Goal: Complete application form: Complete application form

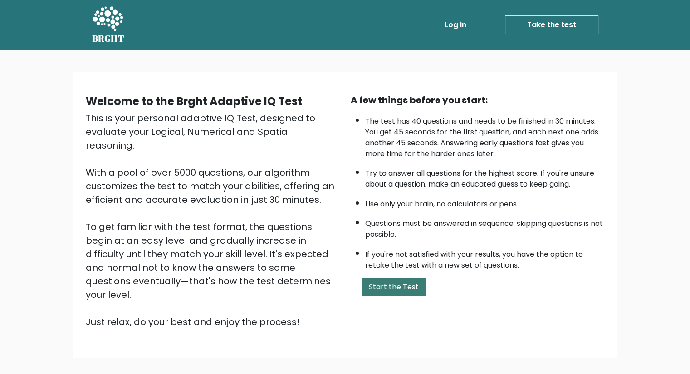
click at [393, 286] on button "Start the Test" at bounding box center [393, 287] width 64 height 18
click at [409, 286] on button "Start the Test" at bounding box center [393, 287] width 64 height 18
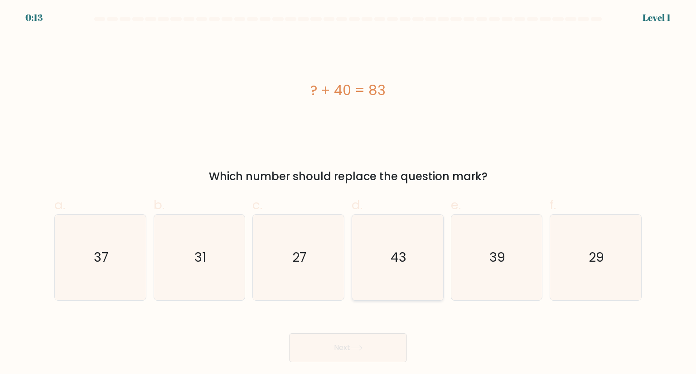
click at [394, 264] on text "43" at bounding box center [399, 257] width 16 height 18
click at [349, 193] on input "d. 43" at bounding box center [348, 190] width 0 height 6
radio input "true"
click at [360, 353] on button "Next" at bounding box center [348, 348] width 118 height 29
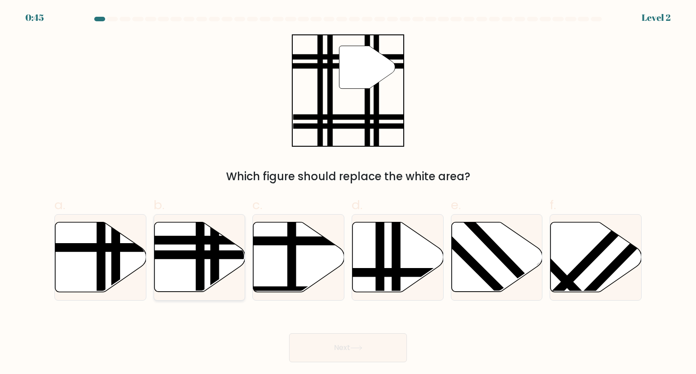
click at [190, 255] on line at bounding box center [170, 255] width 184 height 0
click at [348, 193] on input "b." at bounding box center [348, 190] width 0 height 6
radio input "true"
click at [377, 343] on button "Next" at bounding box center [348, 348] width 118 height 29
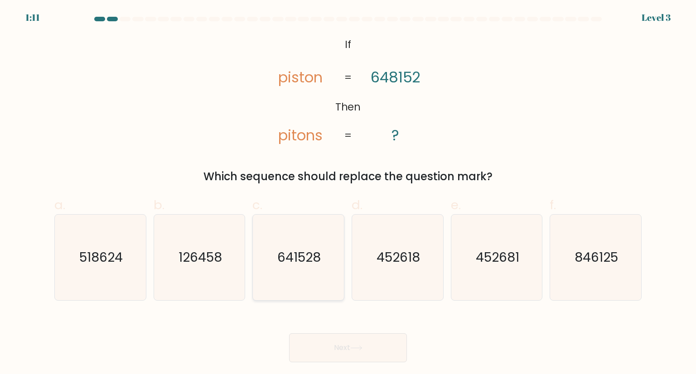
click at [303, 258] on text "641528" at bounding box center [300, 257] width 44 height 18
click at [348, 193] on input "c. 641528" at bounding box center [348, 190] width 0 height 6
radio input "true"
click at [343, 345] on button "Next" at bounding box center [348, 348] width 118 height 29
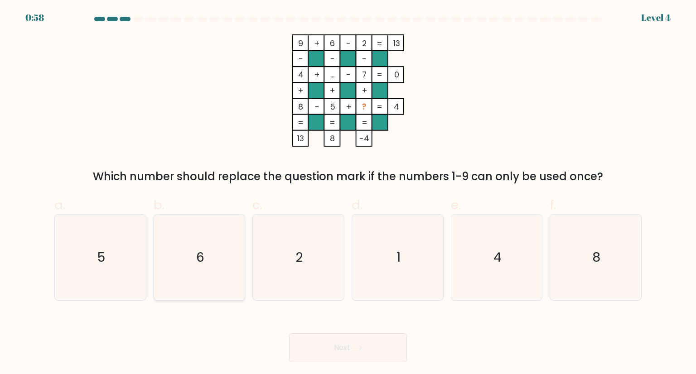
click at [216, 268] on icon "6" at bounding box center [199, 257] width 85 height 85
click at [348, 193] on input "b. 6" at bounding box center [348, 190] width 0 height 6
radio input "true"
click at [389, 261] on icon "1" at bounding box center [397, 257] width 85 height 85
click at [349, 193] on input "d. 1" at bounding box center [348, 190] width 0 height 6
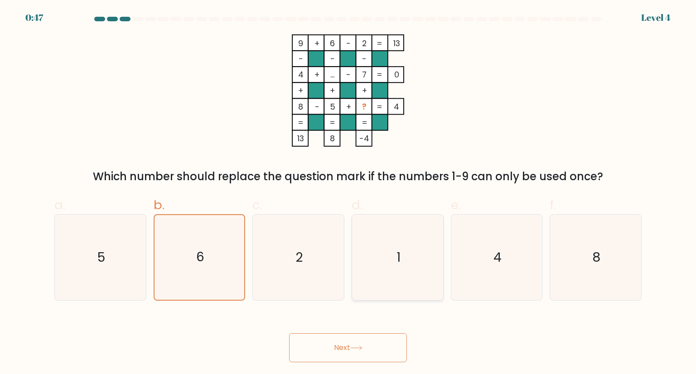
radio input "true"
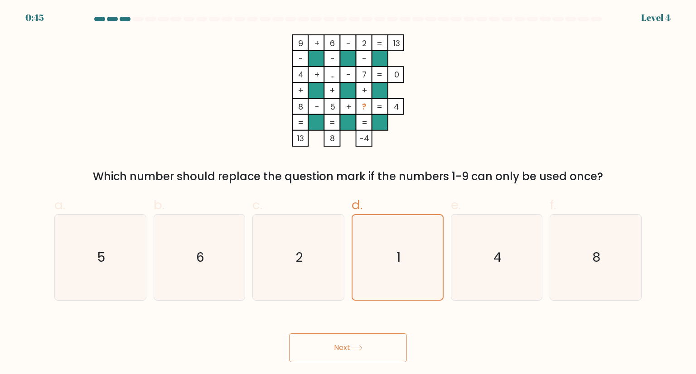
click at [377, 349] on button "Next" at bounding box center [348, 348] width 118 height 29
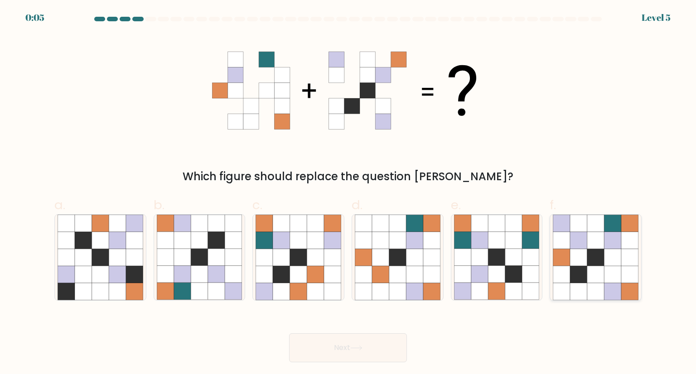
click at [588, 265] on icon at bounding box center [596, 257] width 17 height 17
click at [349, 193] on input "f." at bounding box center [348, 190] width 0 height 6
radio input "true"
click at [370, 347] on button "Next" at bounding box center [348, 348] width 118 height 29
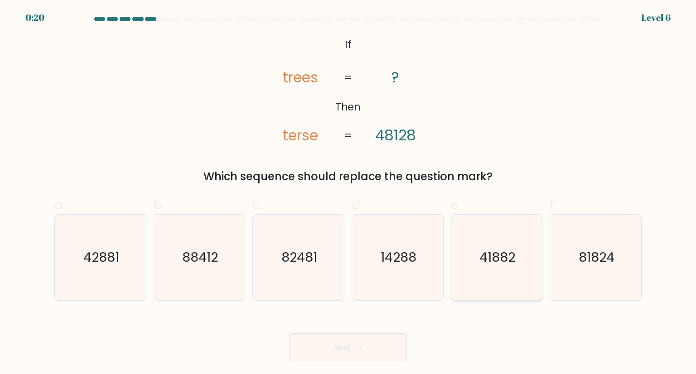
click at [502, 258] on text "41882" at bounding box center [498, 257] width 36 height 18
click at [349, 193] on input "e. 41882" at bounding box center [348, 190] width 0 height 6
radio input "true"
click at [342, 350] on button "Next" at bounding box center [348, 348] width 118 height 29
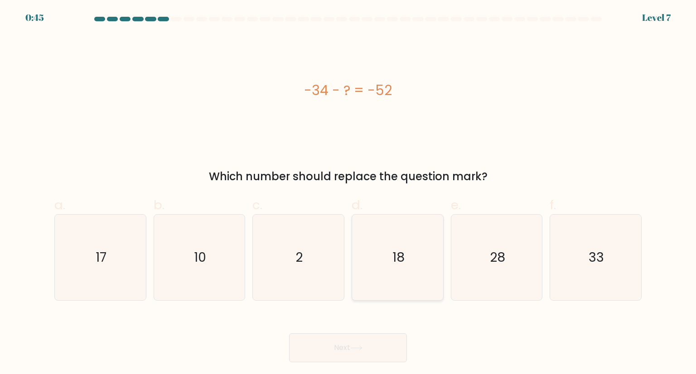
click at [406, 263] on icon "18" at bounding box center [397, 257] width 85 height 85
click at [349, 193] on input "d. 18" at bounding box center [348, 190] width 0 height 6
radio input "true"
click at [370, 348] on button "Next" at bounding box center [348, 348] width 118 height 29
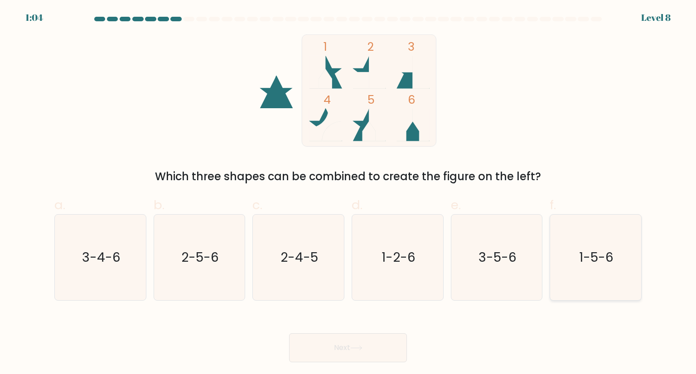
click at [596, 264] on text "1-5-6" at bounding box center [596, 257] width 34 height 18
click at [349, 193] on input "f. 1-5-6" at bounding box center [348, 190] width 0 height 6
radio input "true"
click at [392, 352] on button "Next" at bounding box center [348, 348] width 118 height 29
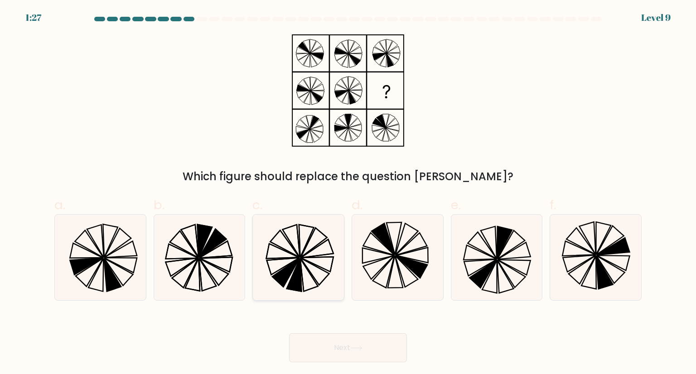
click at [318, 269] on icon at bounding box center [298, 257] width 85 height 85
click at [348, 193] on input "c." at bounding box center [348, 190] width 0 height 6
radio input "true"
click at [373, 343] on button "Next" at bounding box center [348, 348] width 118 height 29
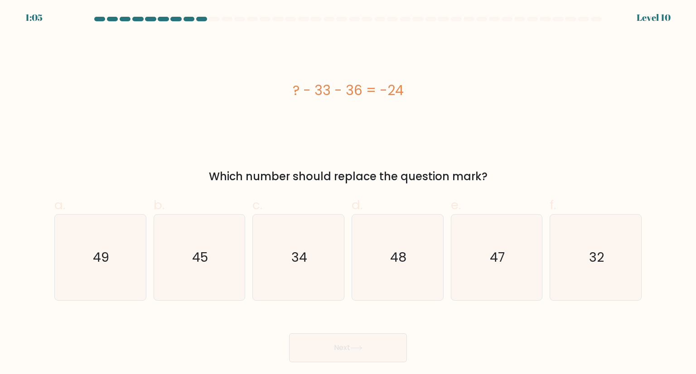
drag, startPoint x: 404, startPoint y: 90, endPoint x: 295, endPoint y: 98, distance: 110.1
click at [295, 98] on div "? - 33 - 36 = -24" at bounding box center [348, 90] width 588 height 20
copy div "? - 33 - 36 = -24"
click at [227, 243] on icon "45" at bounding box center [199, 257] width 85 height 85
click at [348, 193] on input "b. 45" at bounding box center [348, 190] width 0 height 6
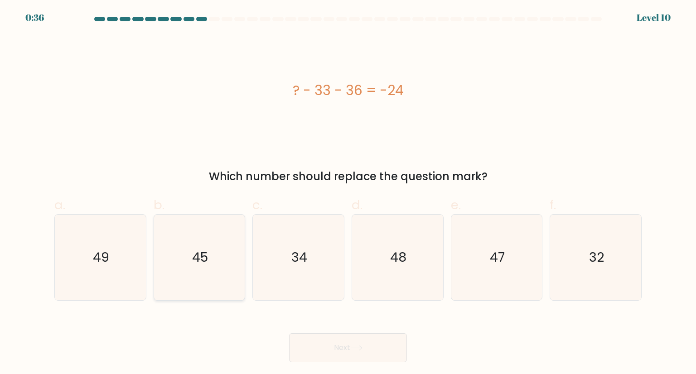
radio input "true"
click at [324, 354] on button "Next" at bounding box center [348, 348] width 118 height 29
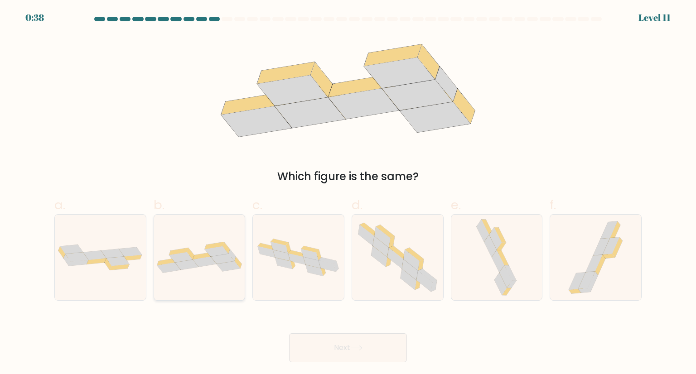
click at [200, 267] on icon at bounding box center [205, 262] width 24 height 10
click at [348, 193] on input "b." at bounding box center [348, 190] width 0 height 6
radio input "true"
click at [323, 347] on button "Next" at bounding box center [348, 348] width 118 height 29
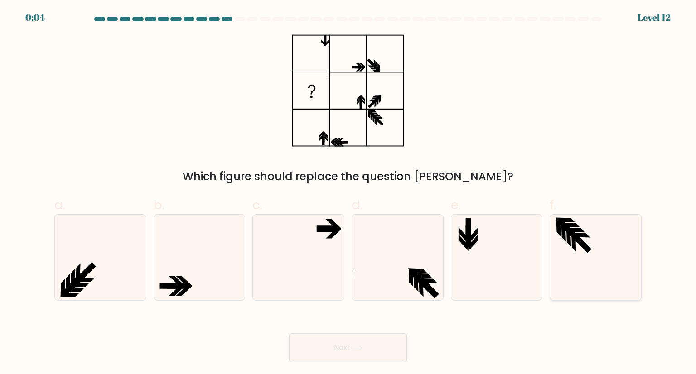
click at [604, 269] on icon at bounding box center [595, 257] width 85 height 85
click at [349, 193] on input "f." at bounding box center [348, 190] width 0 height 6
radio input "true"
click at [486, 273] on icon at bounding box center [496, 257] width 85 height 85
click at [349, 193] on input "e." at bounding box center [348, 190] width 0 height 6
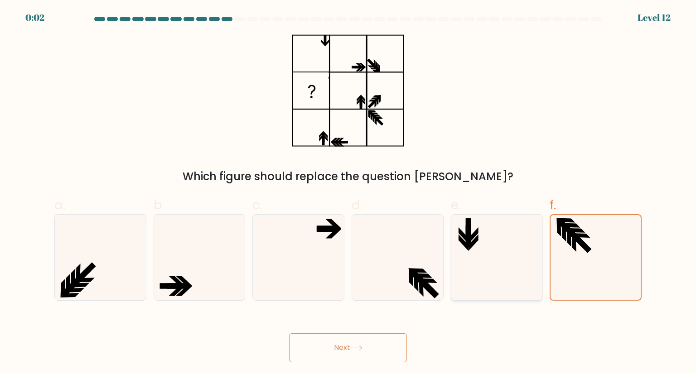
radio input "true"
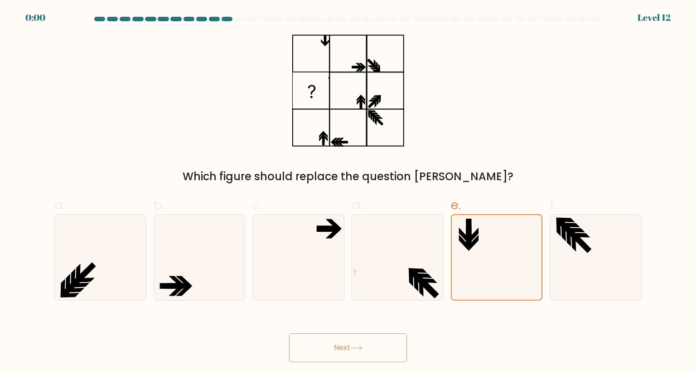
click at [361, 337] on button "Next" at bounding box center [348, 348] width 118 height 29
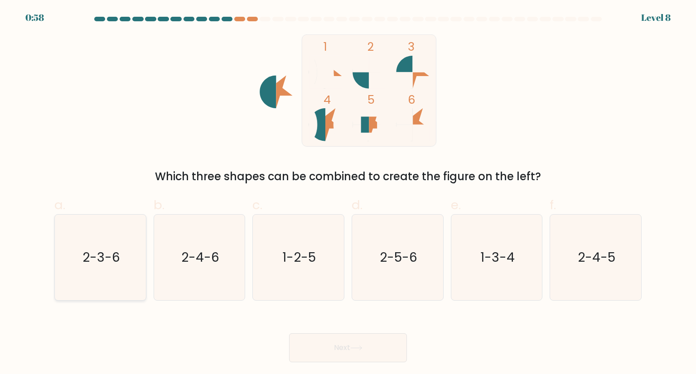
click at [96, 265] on text "2-3-6" at bounding box center [102, 257] width 38 height 18
click at [348, 193] on input "a. 2-3-6" at bounding box center [348, 190] width 0 height 6
radio input "true"
click at [357, 352] on button "Next" at bounding box center [348, 348] width 118 height 29
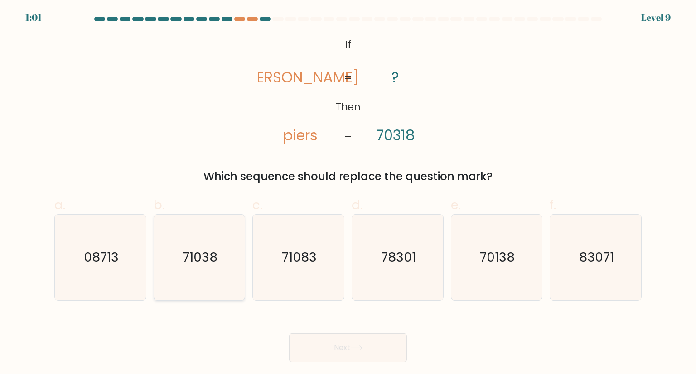
click at [196, 247] on icon "71038" at bounding box center [199, 257] width 85 height 85
click at [348, 193] on input "b. 71038" at bounding box center [348, 190] width 0 height 6
radio input "true"
click at [345, 350] on button "Next" at bounding box center [348, 348] width 118 height 29
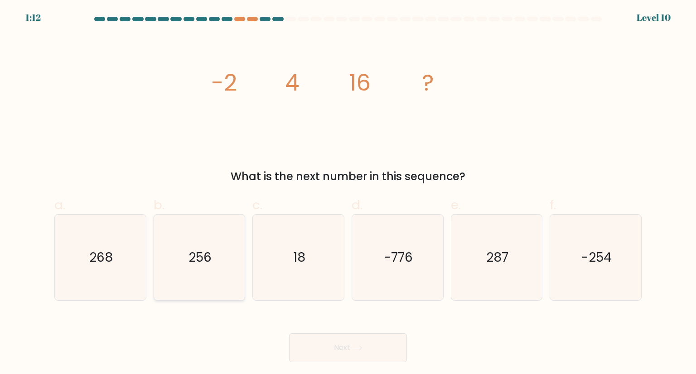
click at [199, 268] on icon "256" at bounding box center [199, 257] width 85 height 85
click at [348, 193] on input "b. 256" at bounding box center [348, 190] width 0 height 6
radio input "true"
click at [363, 350] on icon at bounding box center [356, 348] width 12 height 5
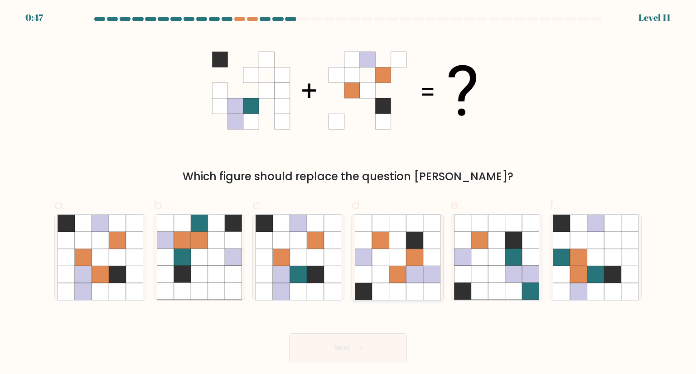
click at [410, 276] on icon at bounding box center [414, 274] width 17 height 17
click at [349, 193] on input "d." at bounding box center [348, 190] width 0 height 6
radio input "true"
click at [388, 357] on button "Next" at bounding box center [348, 348] width 118 height 29
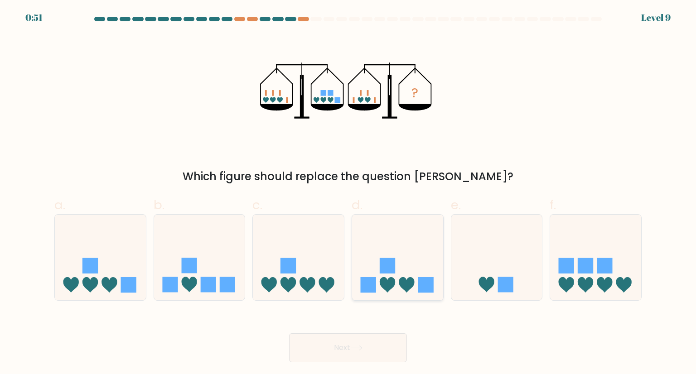
click at [423, 265] on icon at bounding box center [397, 257] width 91 height 75
click at [349, 193] on input "d." at bounding box center [348, 190] width 0 height 6
radio input "true"
click at [373, 345] on button "Next" at bounding box center [348, 348] width 118 height 29
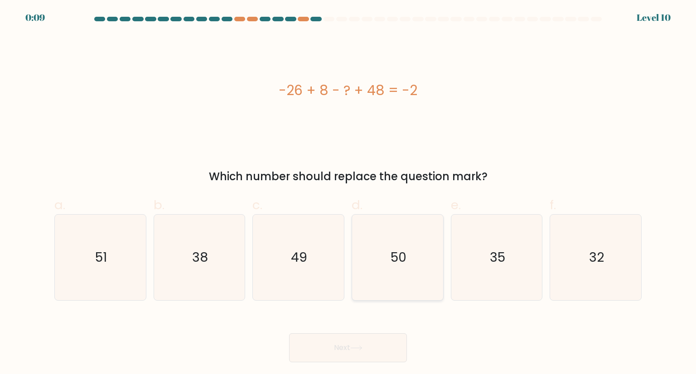
click at [423, 264] on icon "50" at bounding box center [397, 257] width 85 height 85
click at [349, 193] on input "d. 50" at bounding box center [348, 190] width 0 height 6
radio input "true"
click at [598, 263] on text "32" at bounding box center [596, 257] width 15 height 18
click at [349, 193] on input "f. 32" at bounding box center [348, 190] width 0 height 6
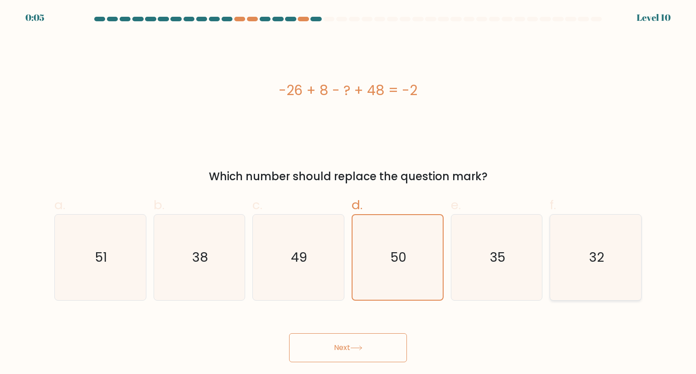
radio input "true"
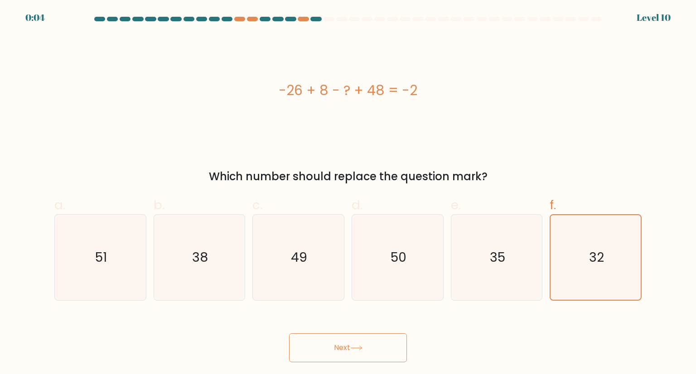
click at [342, 345] on button "Next" at bounding box center [348, 348] width 118 height 29
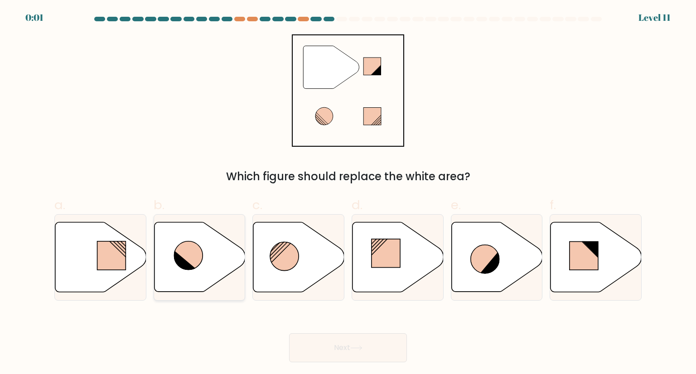
click at [188, 260] on icon at bounding box center [188, 256] width 29 height 29
click at [348, 193] on input "b." at bounding box center [348, 190] width 0 height 6
radio input "true"
click at [333, 350] on button "Next" at bounding box center [348, 348] width 118 height 29
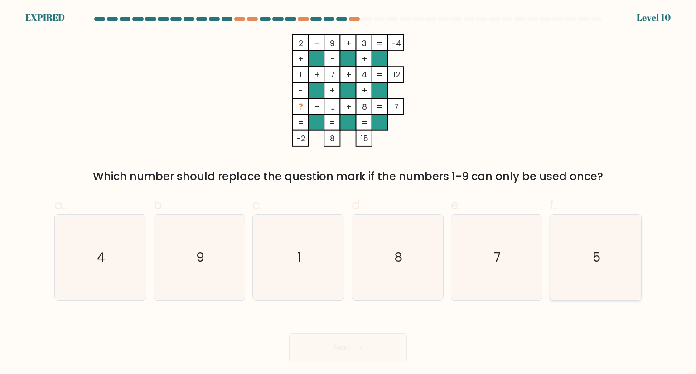
click at [595, 252] on text "5" at bounding box center [597, 257] width 8 height 18
click at [349, 193] on input "f. 5" at bounding box center [348, 190] width 0 height 6
radio input "true"
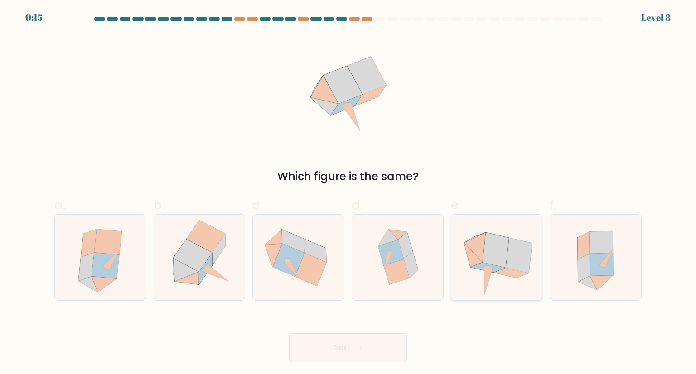
click at [526, 240] on icon at bounding box center [496, 257] width 87 height 85
click at [349, 193] on input "e." at bounding box center [348, 190] width 0 height 6
radio input "true"
click at [342, 360] on button "Next" at bounding box center [348, 348] width 118 height 29
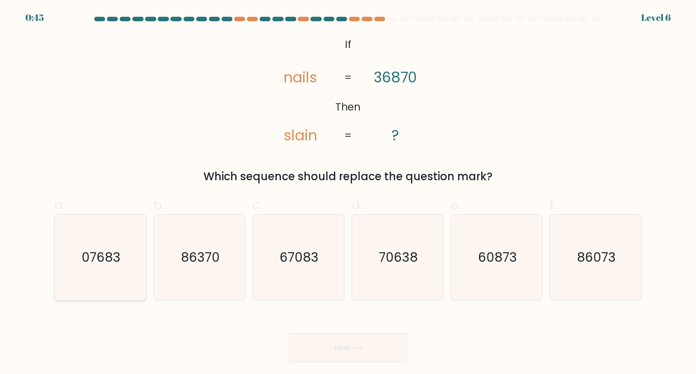
click at [92, 259] on text "07683" at bounding box center [101, 257] width 39 height 18
click at [348, 193] on input "a. 07683" at bounding box center [348, 190] width 0 height 6
radio input "true"
click at [339, 348] on button "Next" at bounding box center [348, 348] width 118 height 29
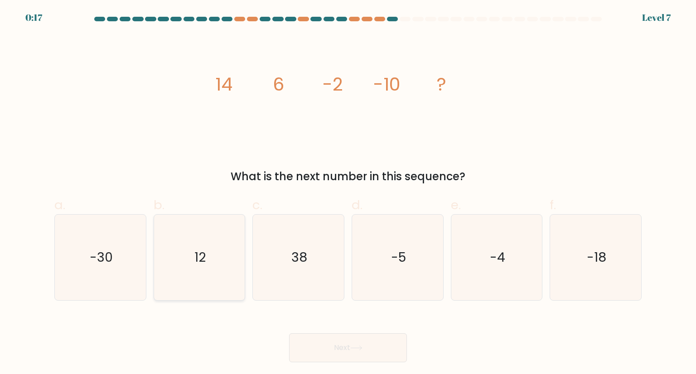
click at [219, 249] on icon "12" at bounding box center [199, 257] width 85 height 85
click at [348, 193] on input "b. 12" at bounding box center [348, 190] width 0 height 6
radio input "true"
click at [355, 352] on button "Next" at bounding box center [348, 348] width 118 height 29
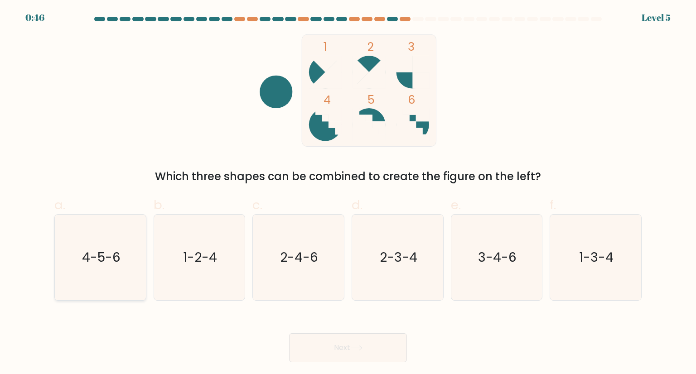
click at [100, 254] on text "4-5-6" at bounding box center [101, 257] width 39 height 18
click at [348, 193] on input "a. 4-5-6" at bounding box center [348, 190] width 0 height 6
radio input "true"
click at [334, 340] on button "Next" at bounding box center [348, 348] width 118 height 29
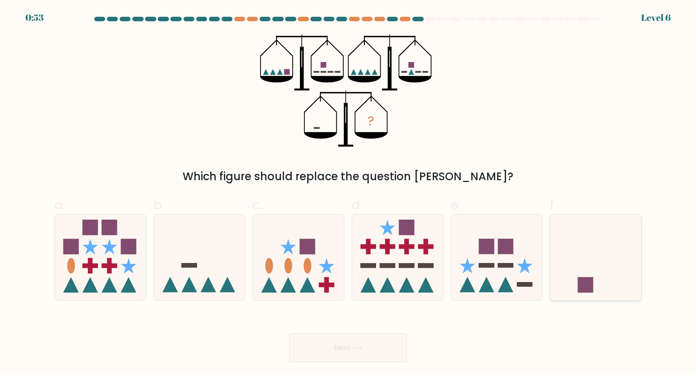
click at [607, 255] on icon at bounding box center [595, 257] width 91 height 75
click at [349, 193] on input "f." at bounding box center [348, 190] width 0 height 6
radio input "true"
click at [339, 357] on button "Next" at bounding box center [348, 348] width 118 height 29
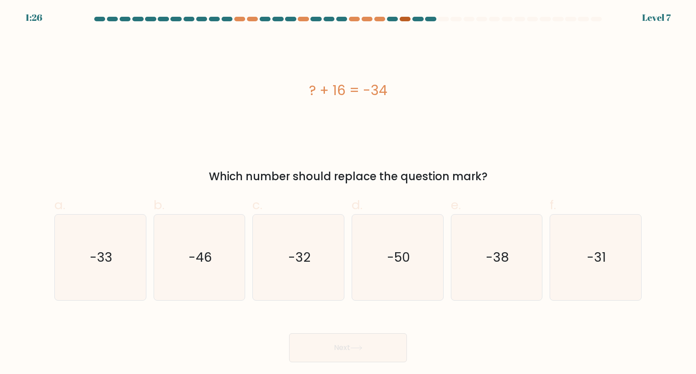
click at [406, 18] on div at bounding box center [405, 19] width 11 height 5
click at [494, 261] on text "-38" at bounding box center [497, 257] width 23 height 18
click at [349, 193] on input "e. -38" at bounding box center [348, 190] width 0 height 6
radio input "true"
click at [301, 272] on icon "-32" at bounding box center [298, 257] width 85 height 85
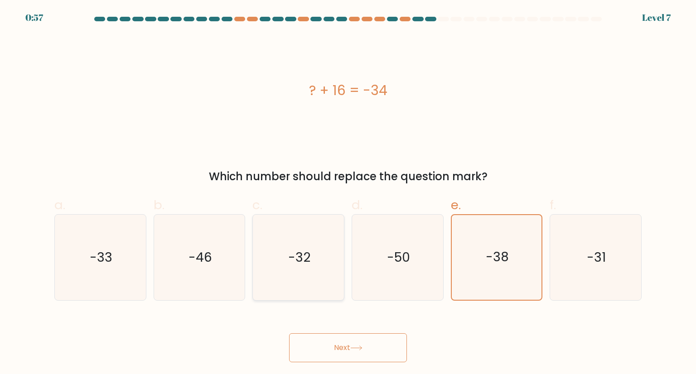
click at [348, 193] on input "c. -32" at bounding box center [348, 190] width 0 height 6
radio input "true"
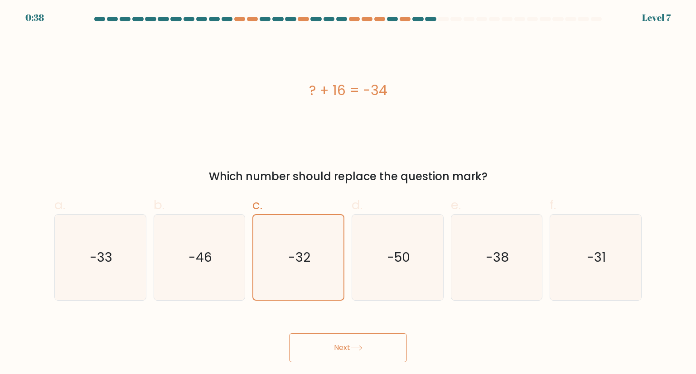
click at [325, 351] on button "Next" at bounding box center [348, 348] width 118 height 29
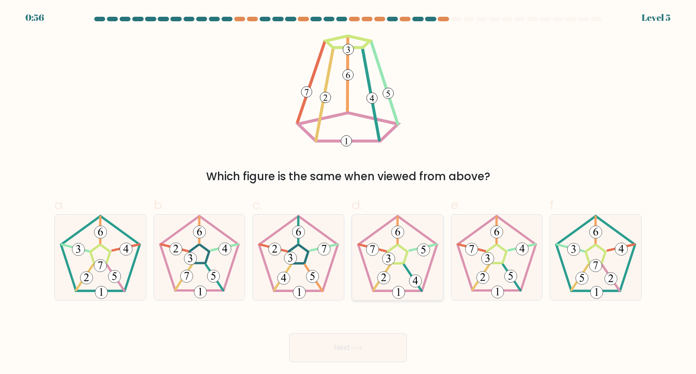
click at [412, 254] on icon at bounding box center [397, 257] width 85 height 85
click at [349, 193] on input "d." at bounding box center [348, 190] width 0 height 6
radio input "true"
click at [397, 350] on button "Next" at bounding box center [348, 348] width 118 height 29
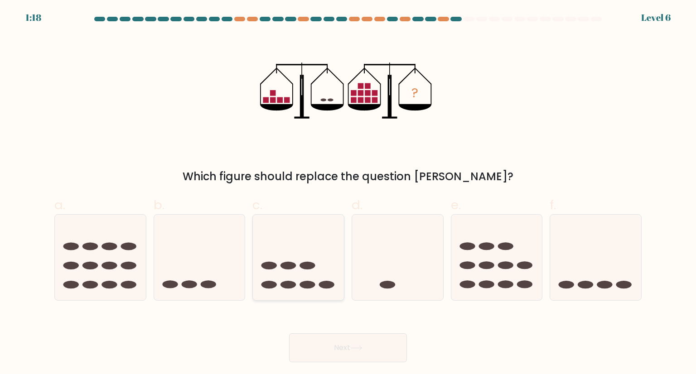
click at [291, 275] on icon at bounding box center [298, 257] width 91 height 75
click at [348, 193] on input "c." at bounding box center [348, 190] width 0 height 6
radio input "true"
click at [347, 357] on button "Next" at bounding box center [348, 348] width 118 height 29
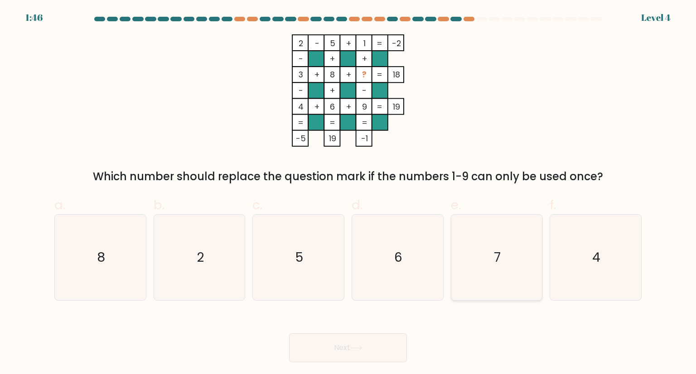
click at [508, 247] on icon "7" at bounding box center [496, 257] width 85 height 85
click at [349, 193] on input "e. 7" at bounding box center [348, 190] width 0 height 6
radio input "true"
click at [345, 350] on button "Next" at bounding box center [348, 348] width 118 height 29
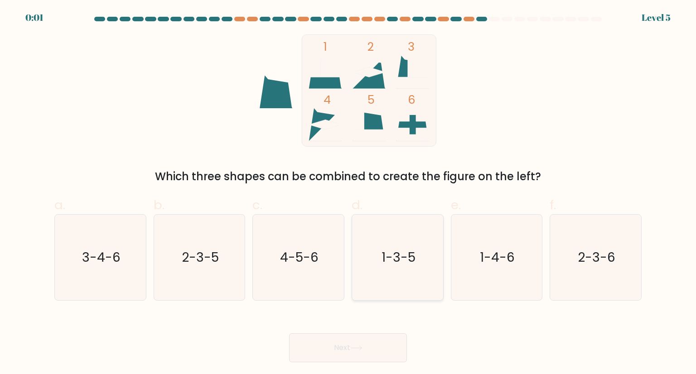
click at [389, 272] on icon "1-3-5" at bounding box center [397, 257] width 85 height 85
click at [349, 193] on input "d. 1-3-5" at bounding box center [348, 190] width 0 height 6
radio input "true"
click at [368, 341] on button "Next" at bounding box center [348, 348] width 118 height 29
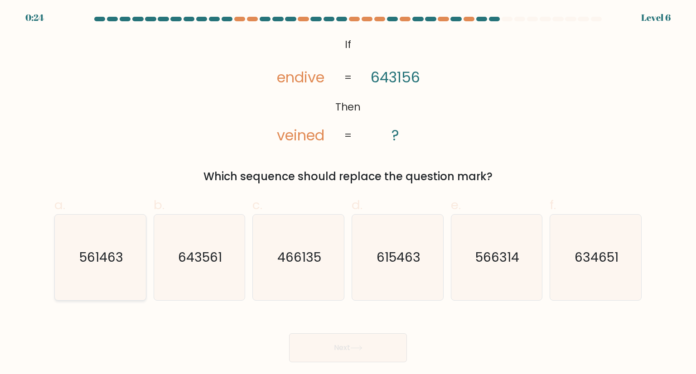
click at [117, 267] on icon "561463" at bounding box center [100, 257] width 85 height 85
click at [348, 193] on input "a. 561463" at bounding box center [348, 190] width 0 height 6
radio input "true"
click at [355, 335] on button "Next" at bounding box center [348, 348] width 118 height 29
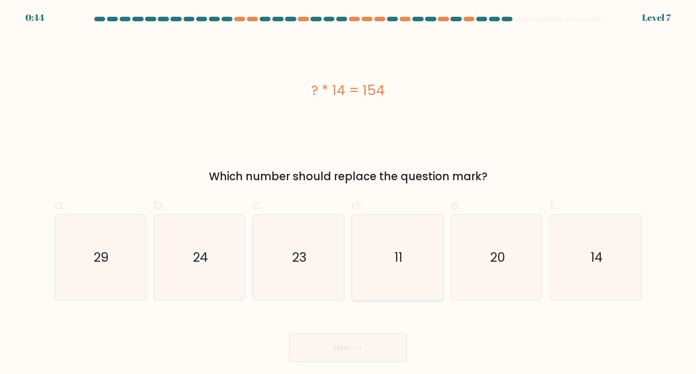
click at [394, 220] on icon "11" at bounding box center [397, 257] width 85 height 85
click at [349, 193] on input "d. 11" at bounding box center [348, 190] width 0 height 6
radio input "true"
click at [379, 347] on button "Next" at bounding box center [348, 348] width 118 height 29
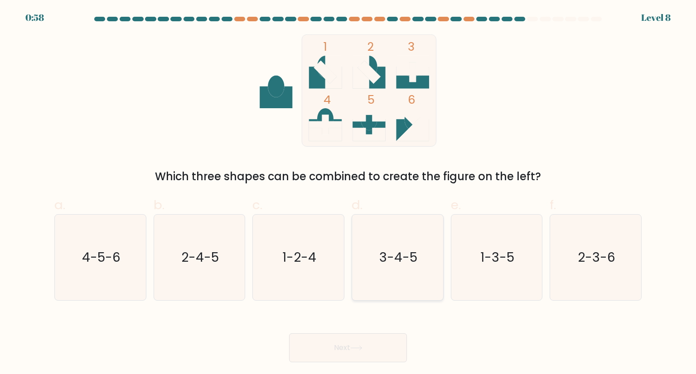
click at [395, 269] on icon "3-4-5" at bounding box center [397, 257] width 85 height 85
click at [349, 193] on input "d. 3-4-5" at bounding box center [348, 190] width 0 height 6
radio input "true"
click at [380, 354] on button "Next" at bounding box center [348, 348] width 118 height 29
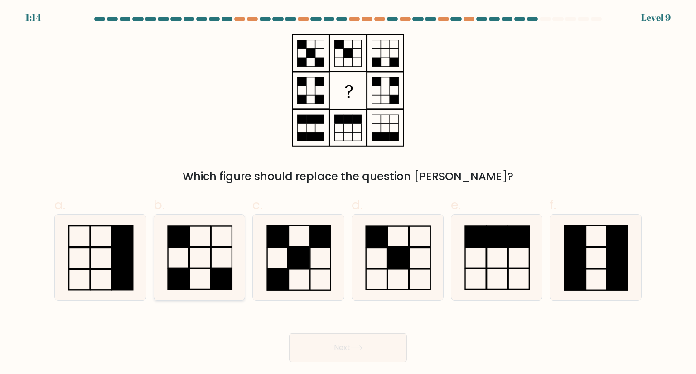
click at [193, 248] on rect at bounding box center [200, 258] width 21 height 20
click at [348, 193] on input "b." at bounding box center [348, 190] width 0 height 6
radio input "true"
click at [379, 352] on button "Next" at bounding box center [348, 348] width 118 height 29
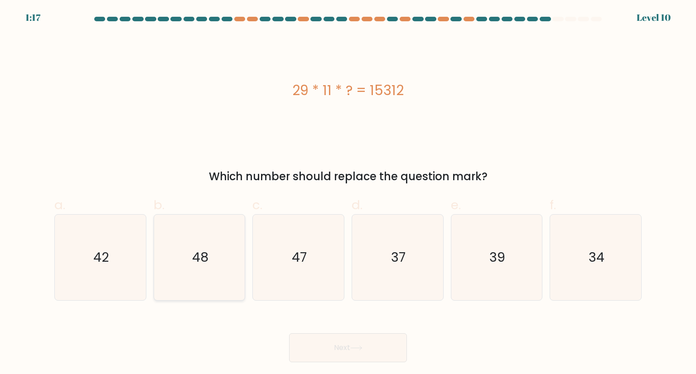
click at [209, 276] on icon "48" at bounding box center [199, 257] width 85 height 85
click at [348, 193] on input "b. 48" at bounding box center [348, 190] width 0 height 6
radio input "true"
click at [336, 353] on button "Next" at bounding box center [348, 348] width 118 height 29
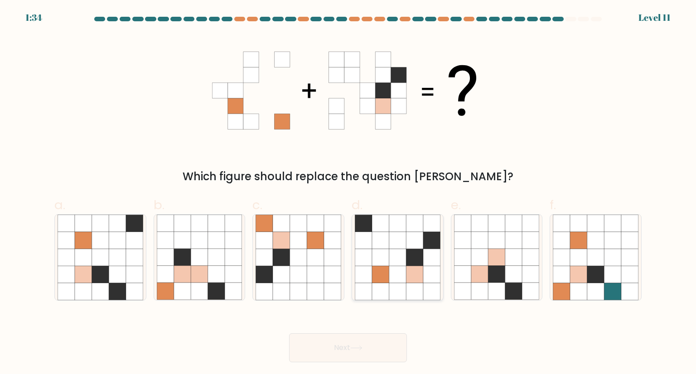
click at [411, 263] on icon at bounding box center [414, 257] width 17 height 17
click at [349, 193] on input "d." at bounding box center [348, 190] width 0 height 6
radio input "true"
click at [305, 277] on icon at bounding box center [298, 274] width 17 height 17
click at [348, 193] on input "c." at bounding box center [348, 190] width 0 height 6
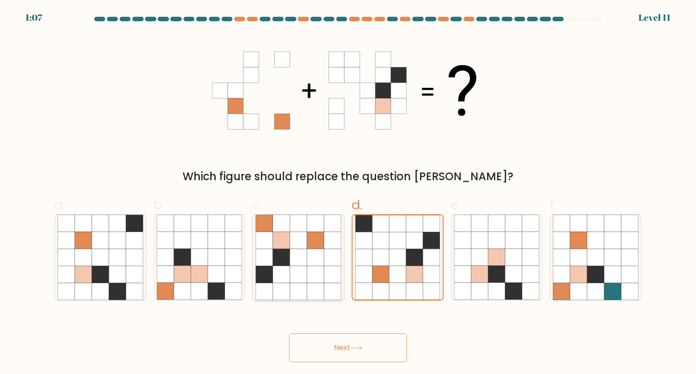
radio input "true"
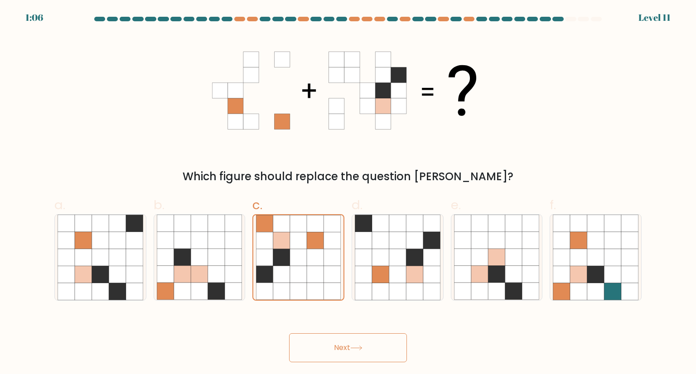
click at [328, 340] on button "Next" at bounding box center [348, 348] width 118 height 29
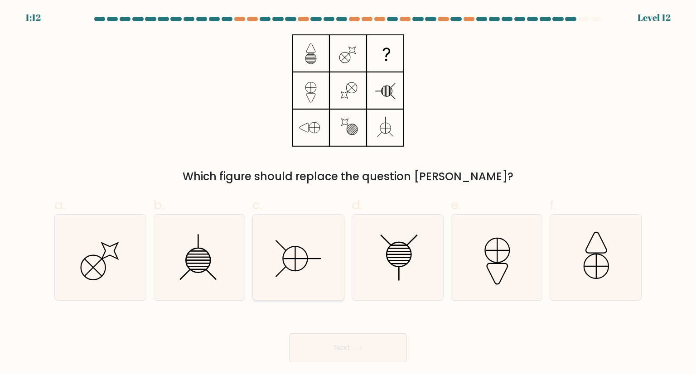
click at [329, 276] on icon at bounding box center [298, 257] width 85 height 85
click at [348, 193] on input "c." at bounding box center [348, 190] width 0 height 6
radio input "true"
click at [357, 352] on button "Next" at bounding box center [348, 348] width 118 height 29
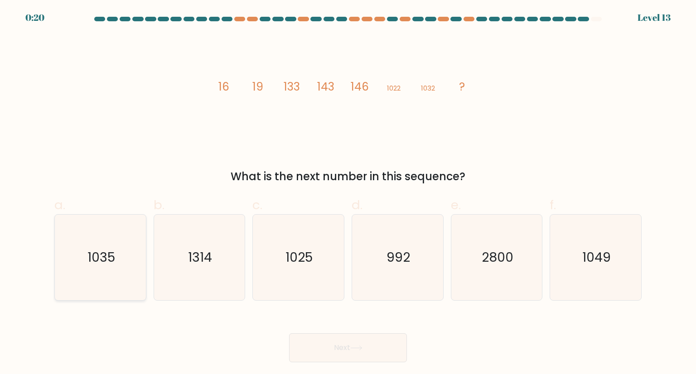
click at [101, 276] on icon "1035" at bounding box center [100, 257] width 85 height 85
click at [348, 193] on input "a. 1035" at bounding box center [348, 190] width 0 height 6
radio input "true"
click at [374, 347] on button "Next" at bounding box center [348, 348] width 118 height 29
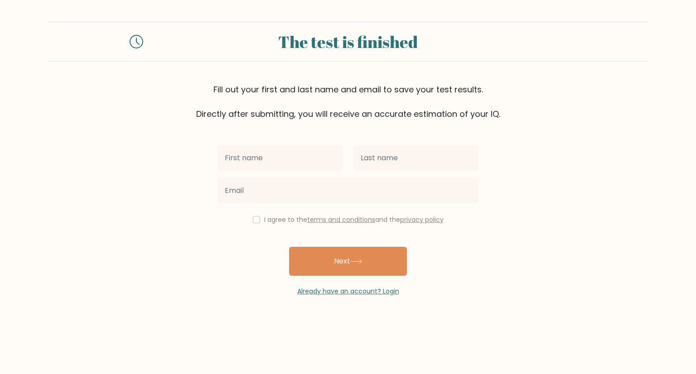
click at [272, 165] on input "text" at bounding box center [280, 158] width 125 height 25
type input "Jino"
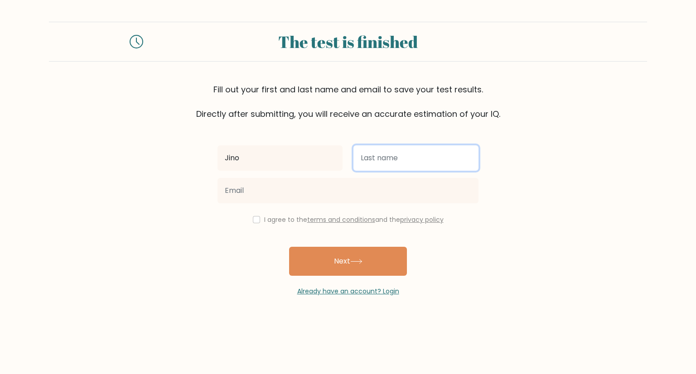
click at [377, 151] on input "text" at bounding box center [416, 158] width 125 height 25
type input "Docena"
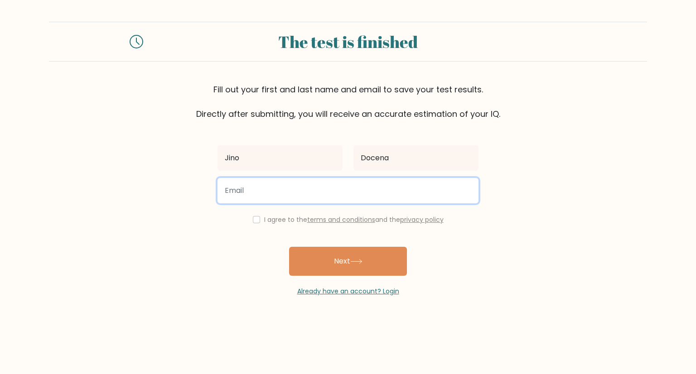
click at [278, 194] on input "email" at bounding box center [348, 190] width 261 height 25
type input "jinodocena11@gmail.com"
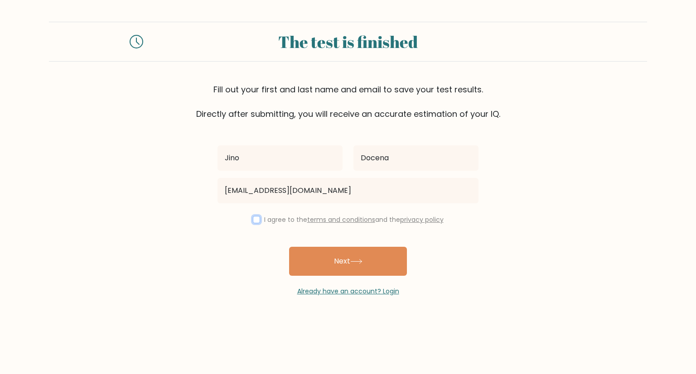
click at [253, 223] on input "checkbox" at bounding box center [256, 219] width 7 height 7
checkbox input "true"
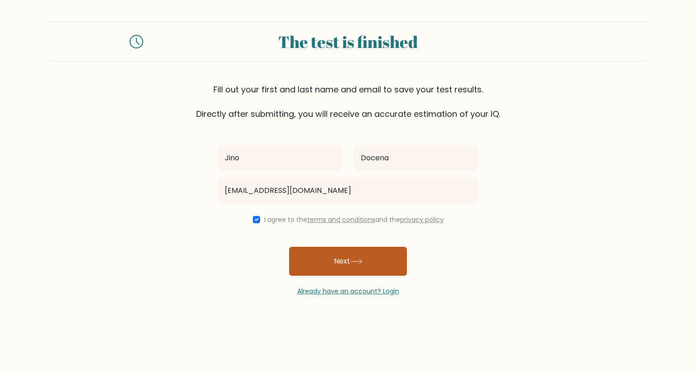
click at [344, 257] on button "Next" at bounding box center [348, 261] width 118 height 29
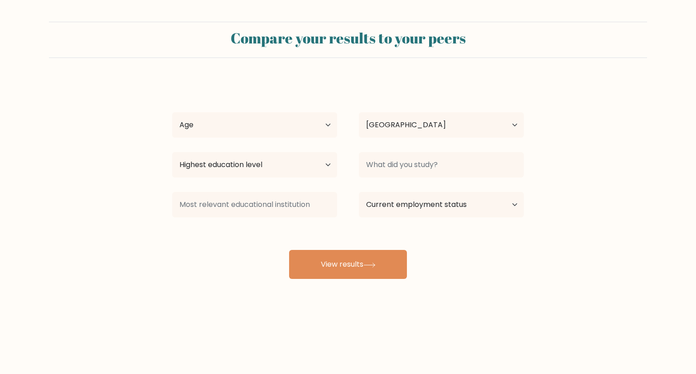
select select "PH"
click at [328, 127] on select "Age Under [DEMOGRAPHIC_DATA] [DEMOGRAPHIC_DATA] [DEMOGRAPHIC_DATA] [DEMOGRAPHIC…" at bounding box center [254, 124] width 165 height 25
select select "35_44"
click at [172, 112] on select "Age Under [DEMOGRAPHIC_DATA] [DEMOGRAPHIC_DATA] [DEMOGRAPHIC_DATA] [DEMOGRAPHIC…" at bounding box center [254, 124] width 165 height 25
click at [320, 169] on select "Highest education level No schooling Primary Lower Secondary Upper Secondary Oc…" at bounding box center [254, 164] width 165 height 25
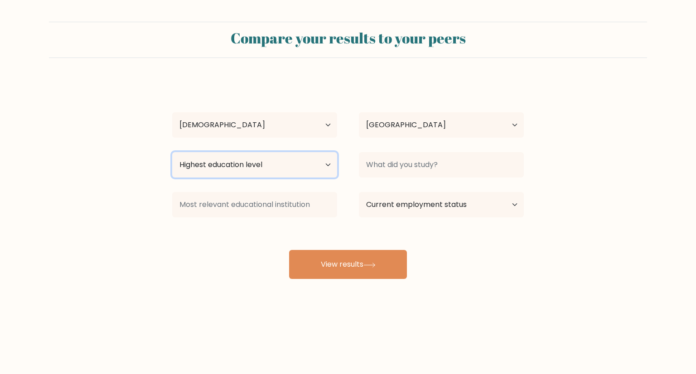
select select "bachelors_degree"
click at [172, 152] on select "Highest education level No schooling Primary Lower Secondary Upper Secondary Oc…" at bounding box center [254, 164] width 165 height 25
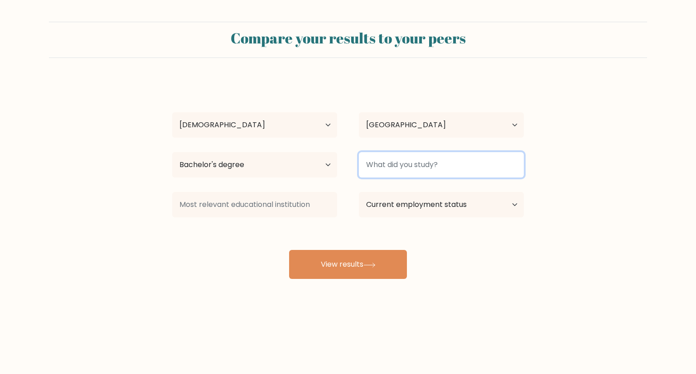
click at [456, 167] on input at bounding box center [441, 164] width 165 height 25
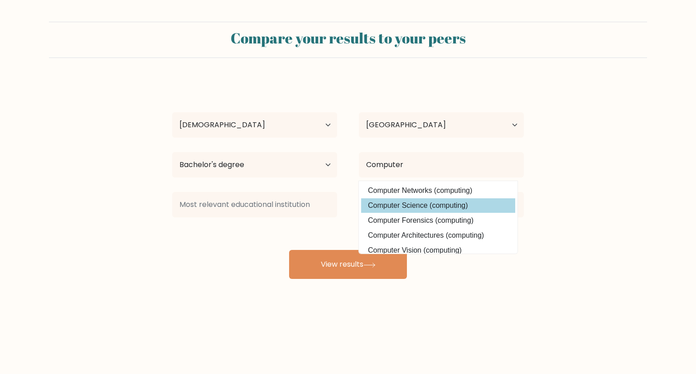
click at [469, 204] on option "Computer Science (computing)" at bounding box center [438, 206] width 154 height 15
type input "Computer Science"
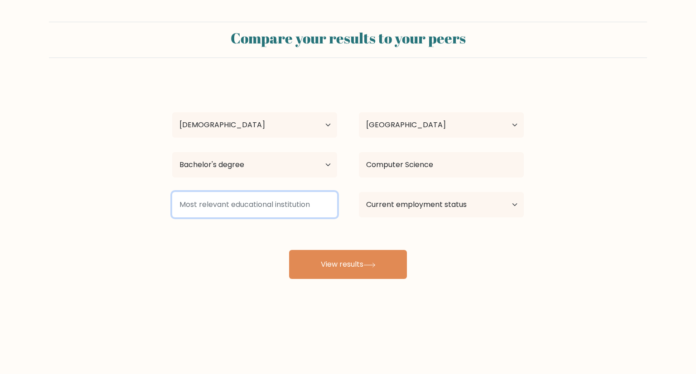
click at [273, 207] on input at bounding box center [254, 204] width 165 height 25
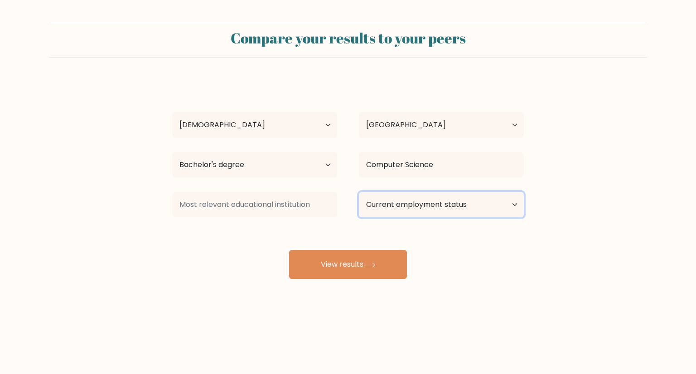
click at [438, 206] on select "Current employment status Employed Student Retired Other / prefer not to answer" at bounding box center [441, 204] width 165 height 25
select select "other"
click at [359, 192] on select "Current employment status Employed Student Retired Other / prefer not to answer" at bounding box center [441, 204] width 165 height 25
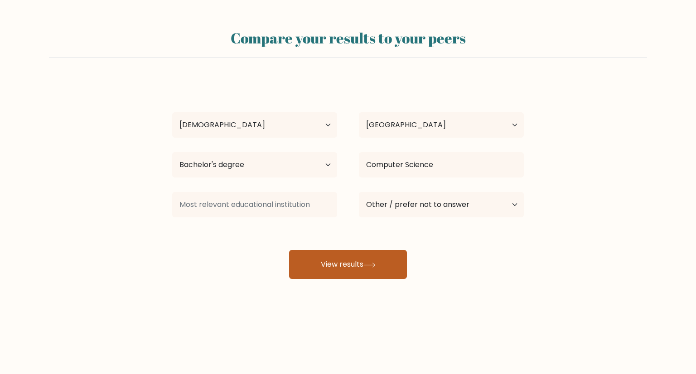
click at [353, 273] on button "View results" at bounding box center [348, 264] width 118 height 29
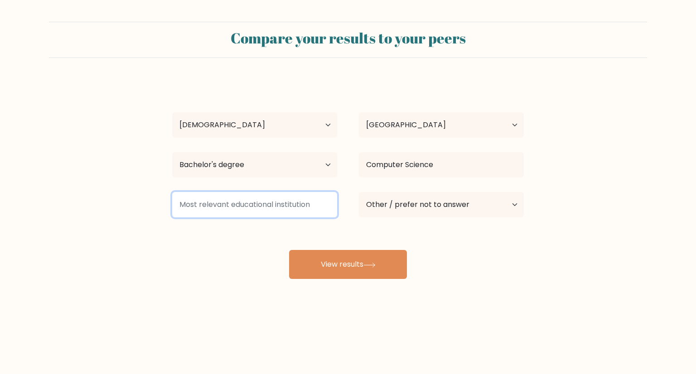
click at [213, 205] on input at bounding box center [254, 204] width 165 height 25
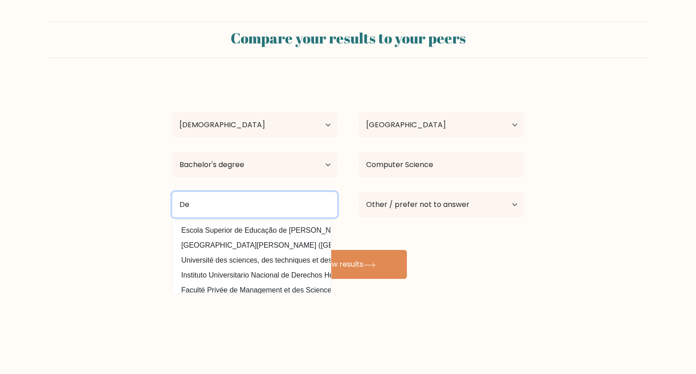
type input "D"
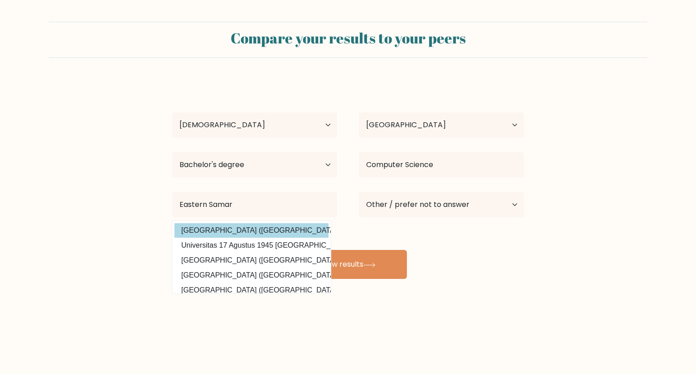
click at [241, 230] on option "Eastern Samar State University (Philippines)" at bounding box center [252, 231] width 154 height 15
type input "[GEOGRAPHIC_DATA]"
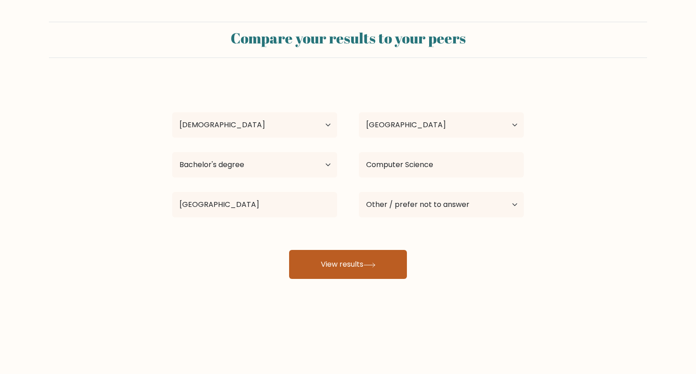
click at [364, 267] on button "View results" at bounding box center [348, 264] width 118 height 29
